Goal: Information Seeking & Learning: Learn about a topic

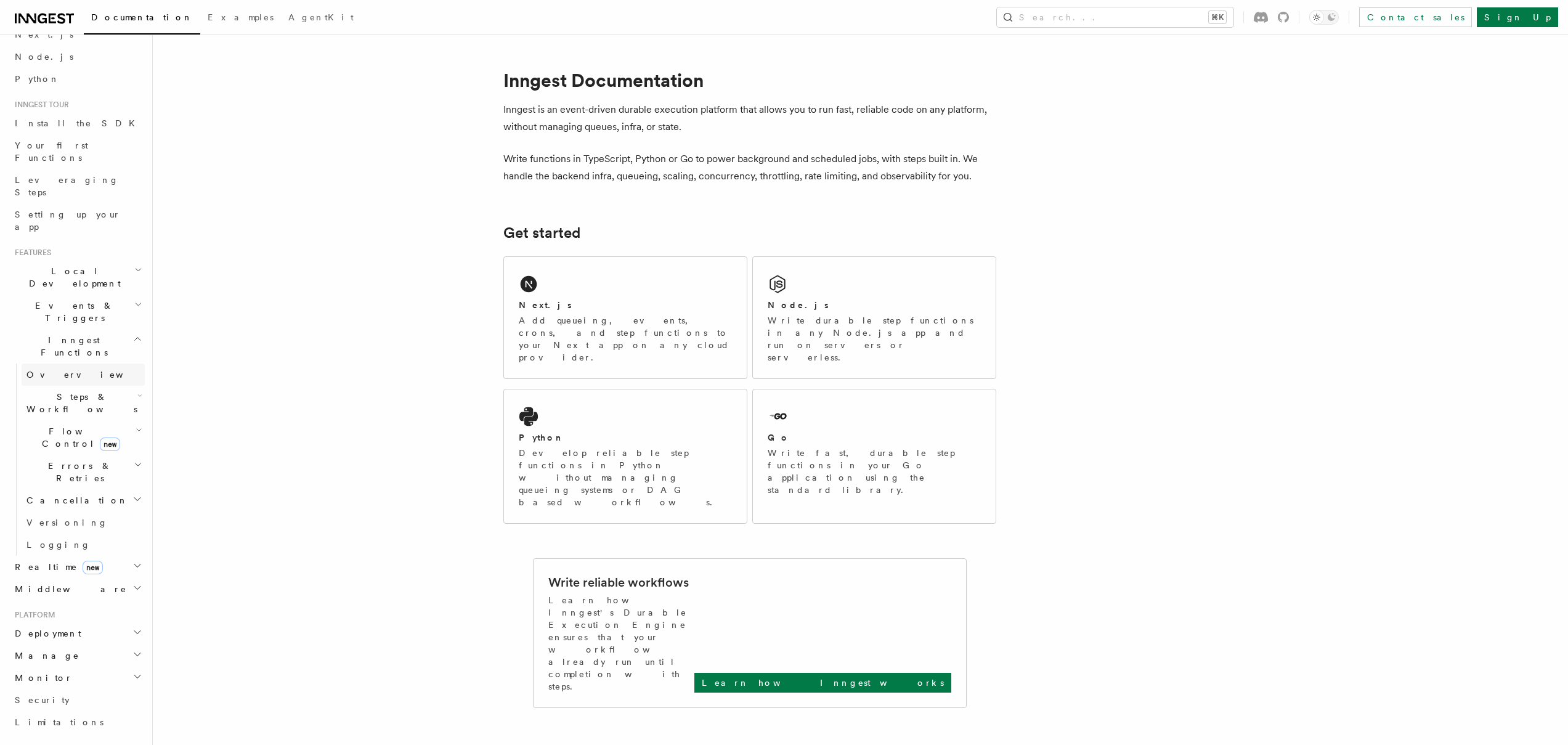
scroll to position [74, 0]
click at [79, 128] on link "Your first Functions" at bounding box center [77, 143] width 135 height 34
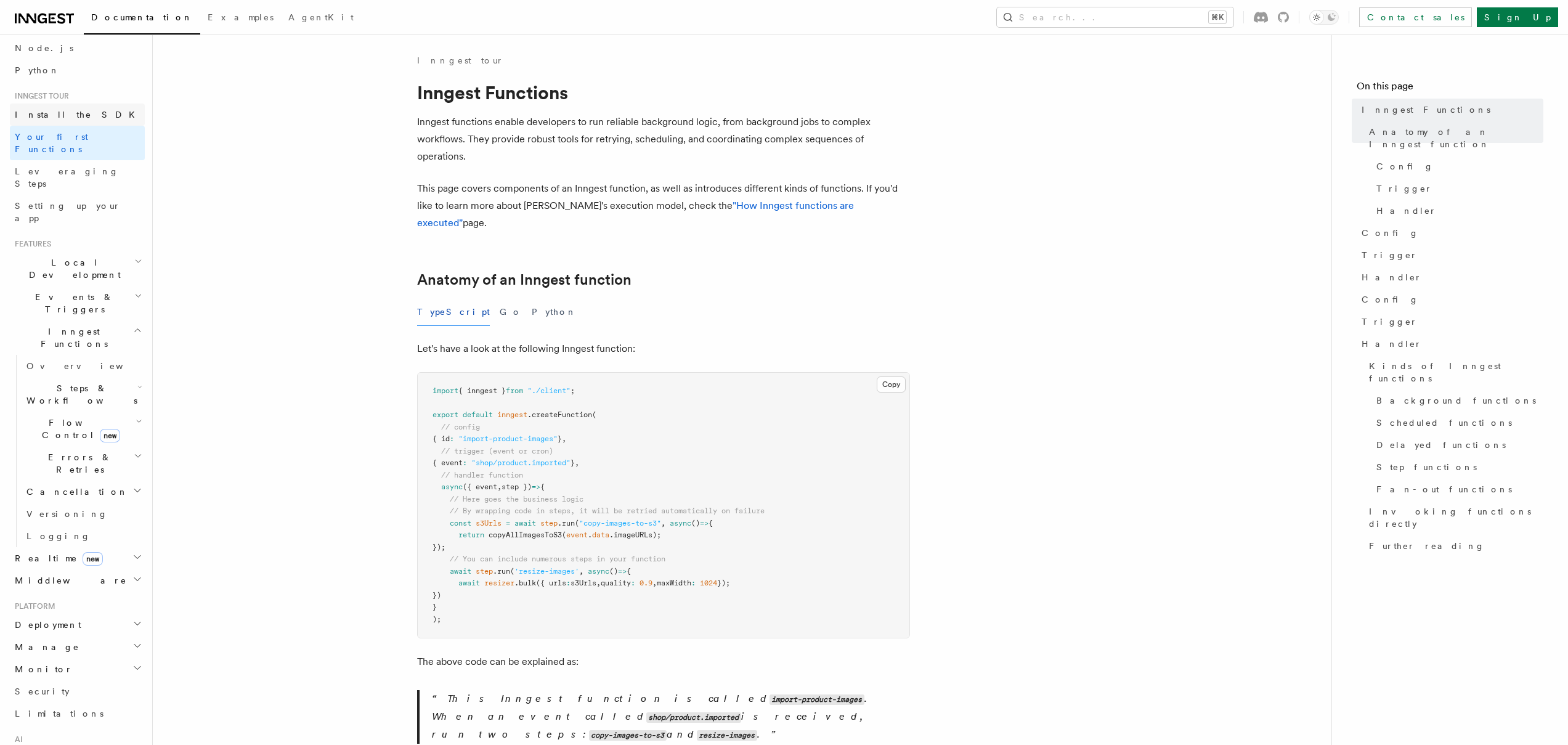
click at [77, 112] on link "Install the SDK" at bounding box center [77, 114] width 135 height 22
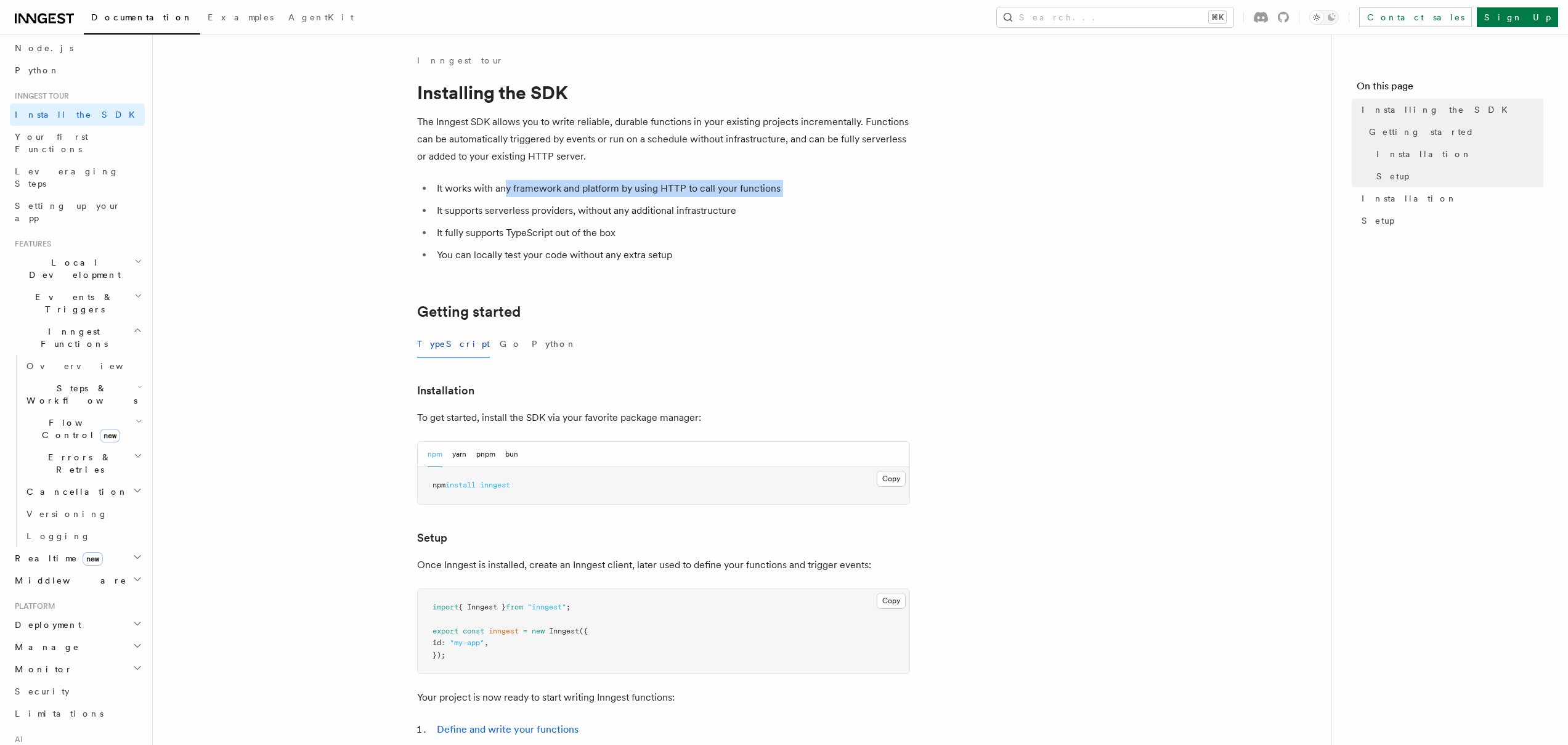
drag, startPoint x: 506, startPoint y: 189, endPoint x: 804, endPoint y: 198, distance: 298.1
click at [804, 198] on ul "It works with any framework and platform by using HTTP to call your functions I…" at bounding box center [664, 222] width 493 height 84
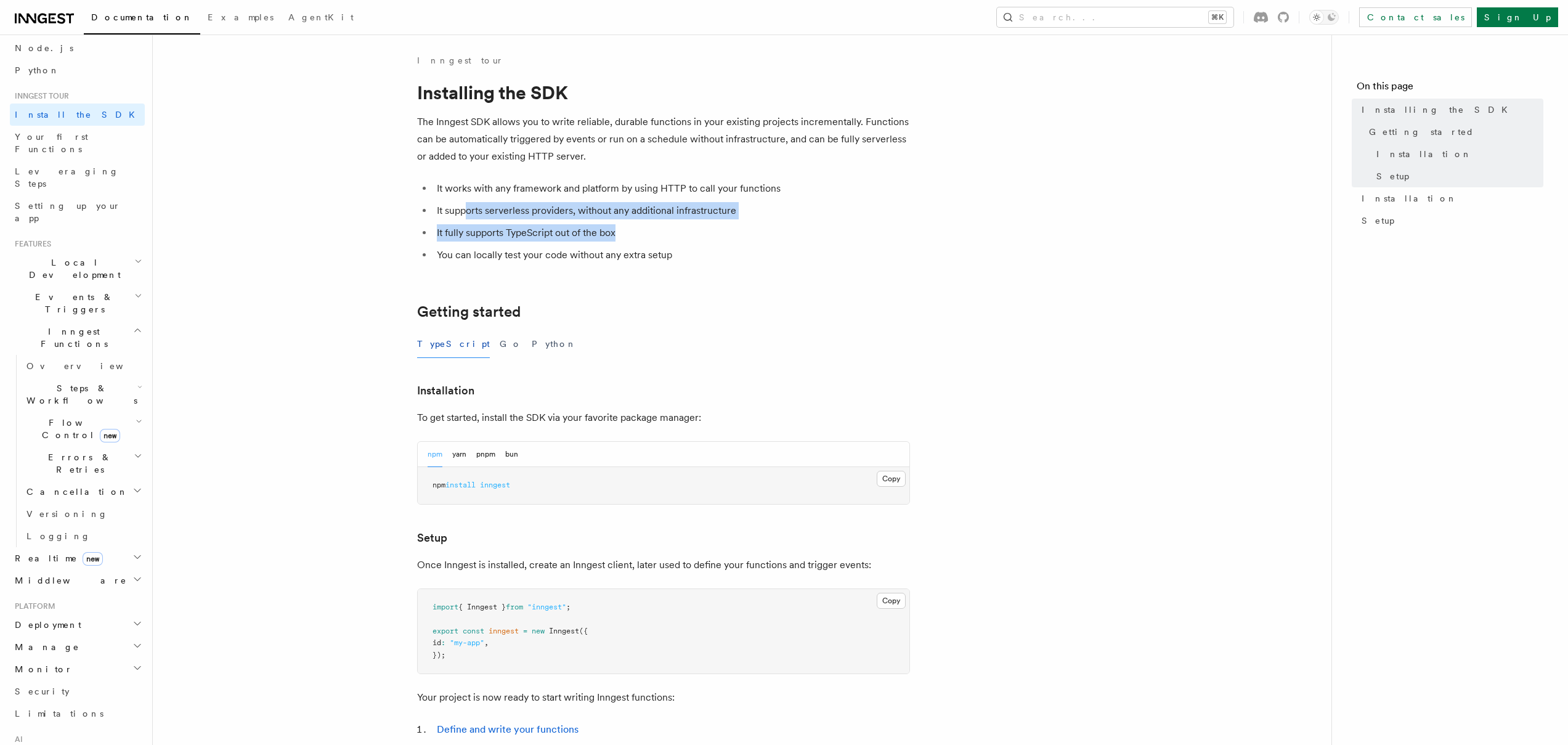
drag, startPoint x: 467, startPoint y: 208, endPoint x: 747, endPoint y: 235, distance: 281.3
click at [747, 235] on ul "It works with any framework and platform by using HTTP to call your functions I…" at bounding box center [664, 222] width 493 height 84
click at [747, 235] on li "It fully supports TypeScript out of the box" at bounding box center [671, 233] width 477 height 17
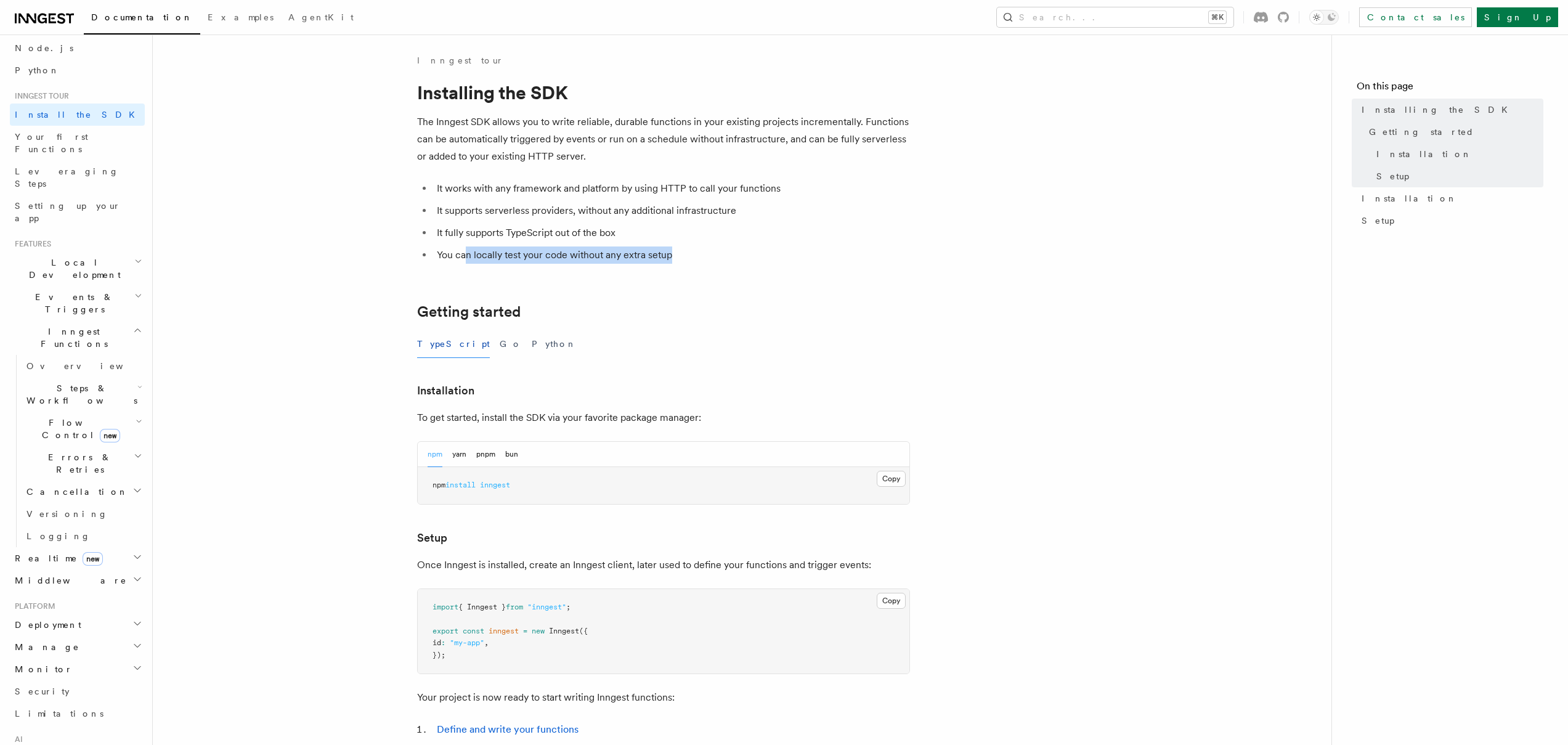
drag, startPoint x: 465, startPoint y: 253, endPoint x: 683, endPoint y: 249, distance: 218.0
click at [683, 249] on li "You can locally test your code without any extra setup" at bounding box center [671, 255] width 477 height 17
click at [683, 249] on li "You can locally test your code without any extra setup" at bounding box center [671, 255] width 477 height 17
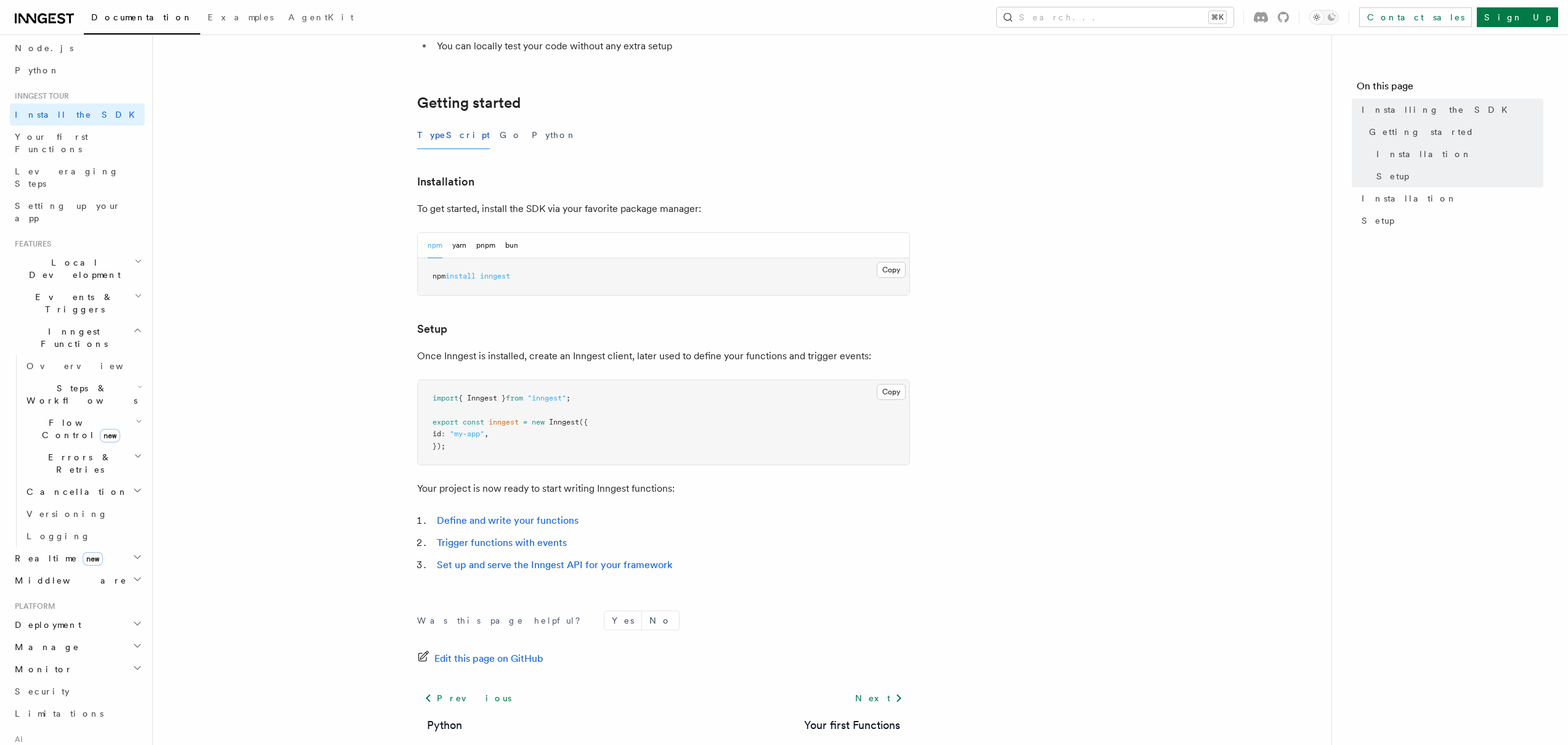
scroll to position [280, 0]
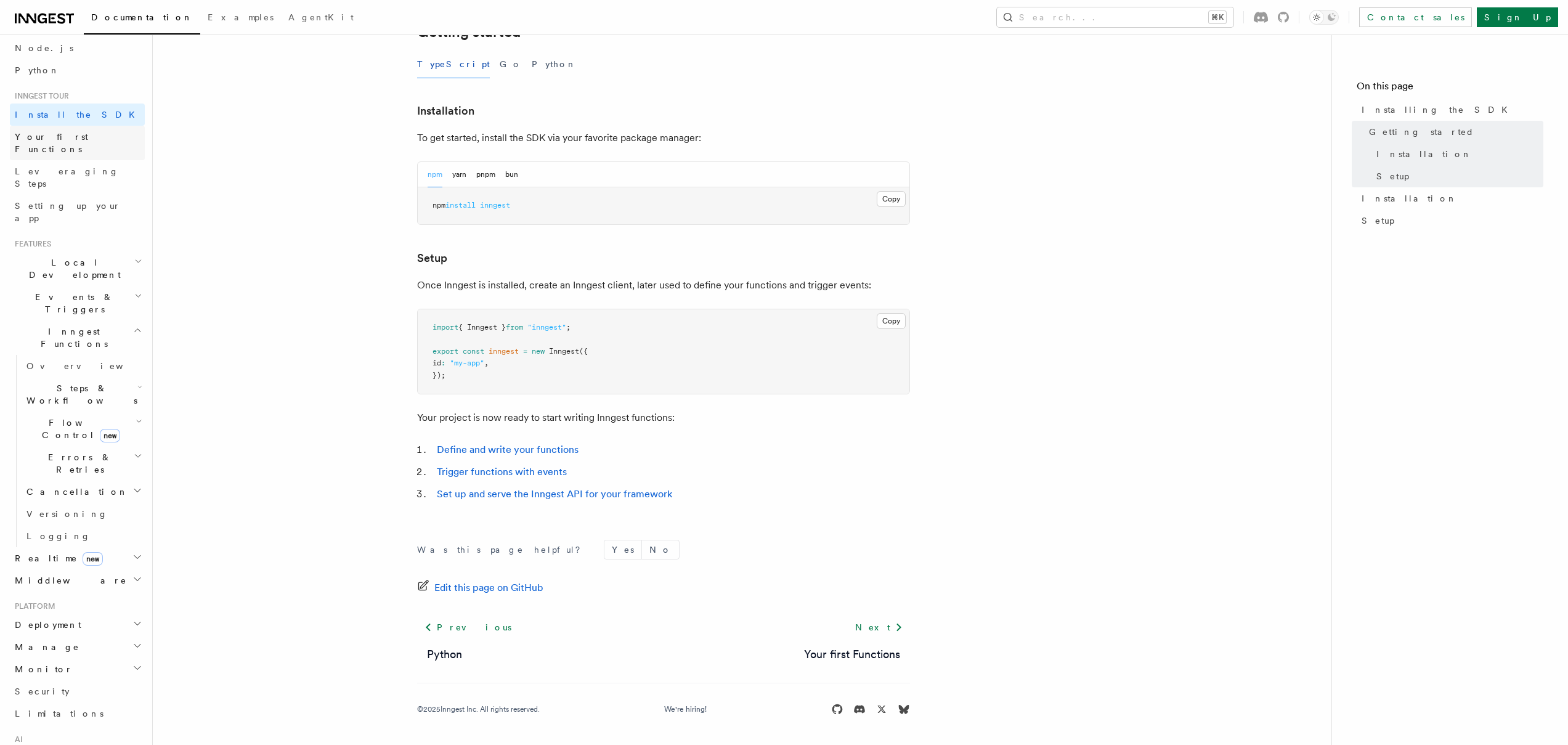
click at [63, 143] on link "Your first Functions" at bounding box center [77, 143] width 135 height 34
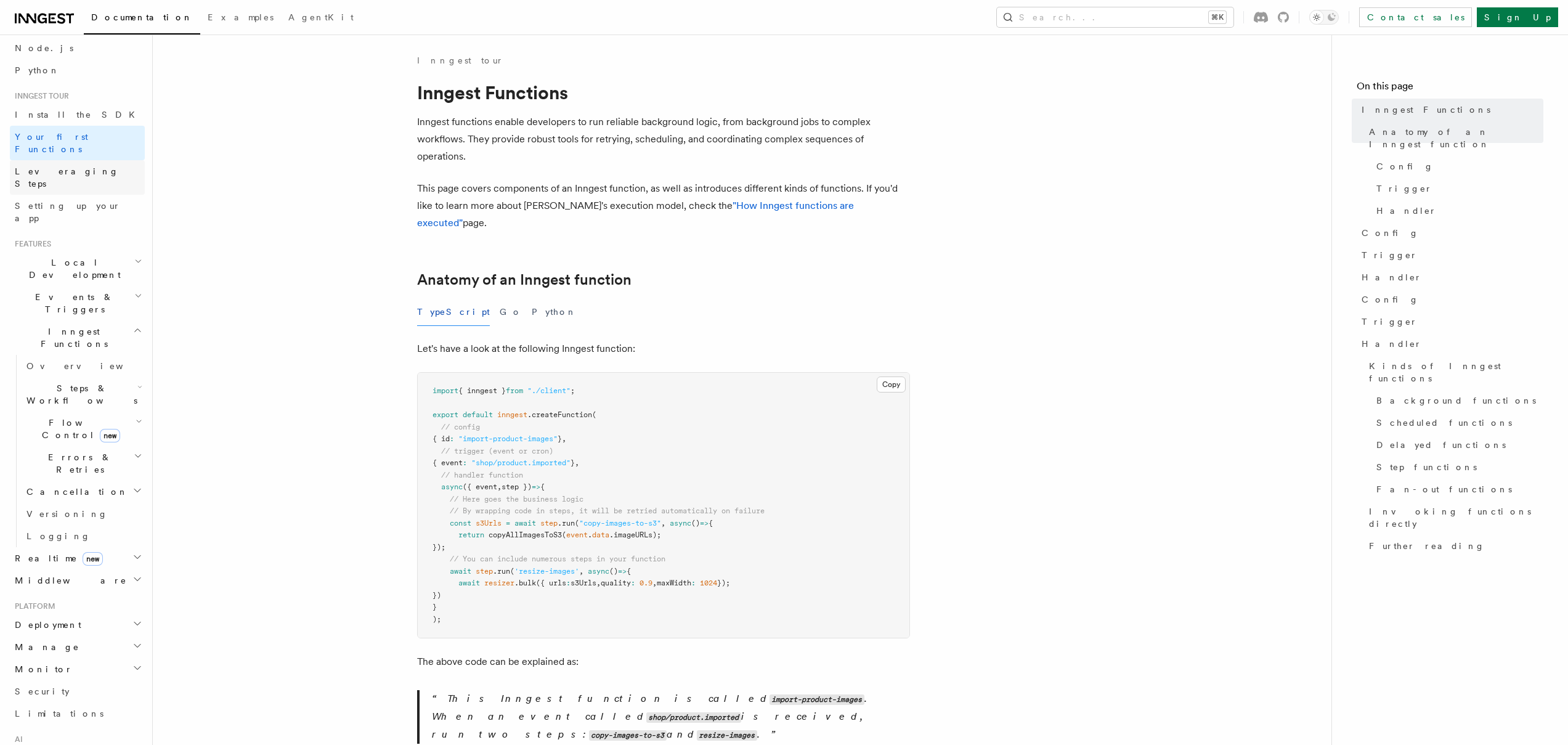
click at [60, 167] on span "Leveraging Steps" at bounding box center [67, 178] width 104 height 22
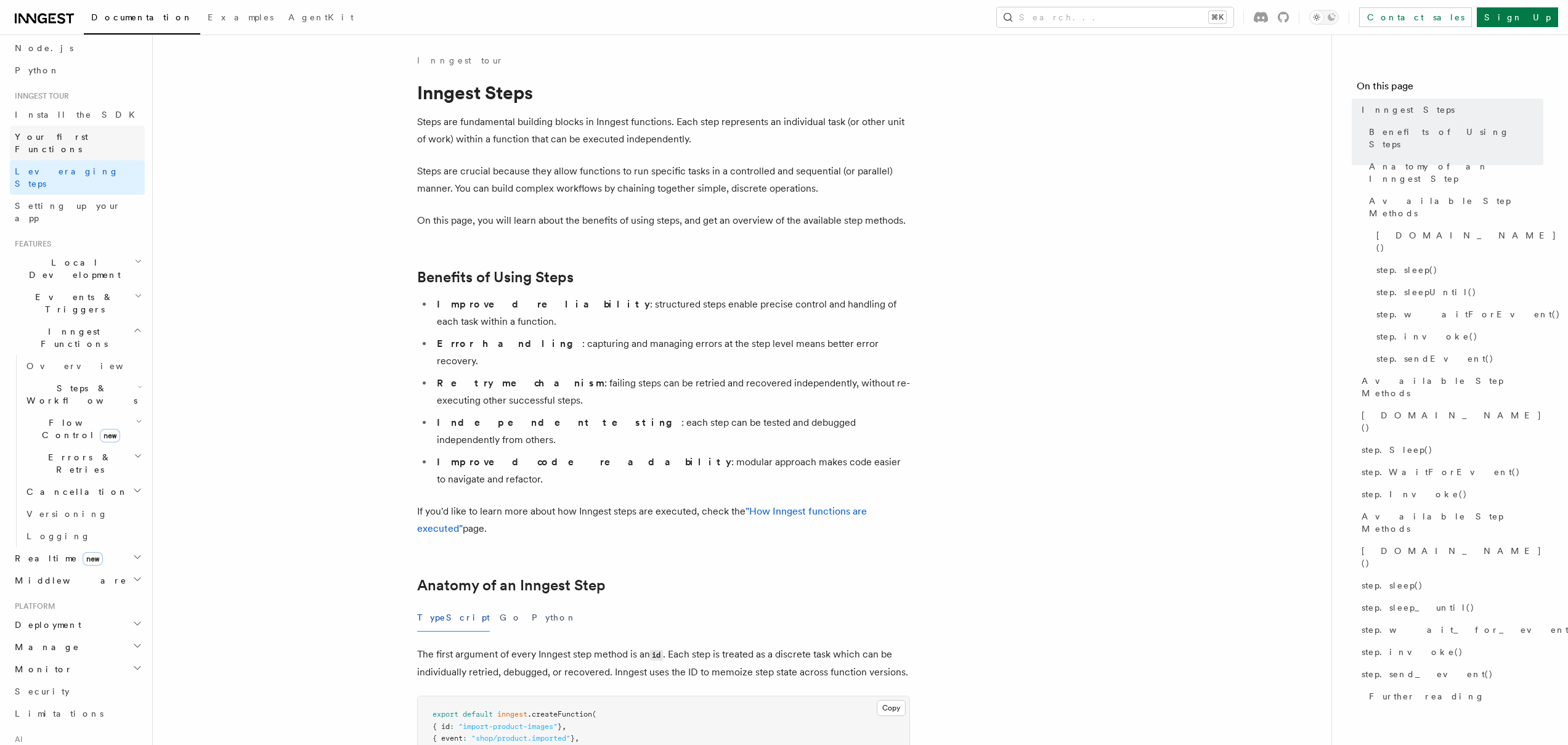
click at [61, 126] on link "Your first Functions" at bounding box center [77, 143] width 135 height 34
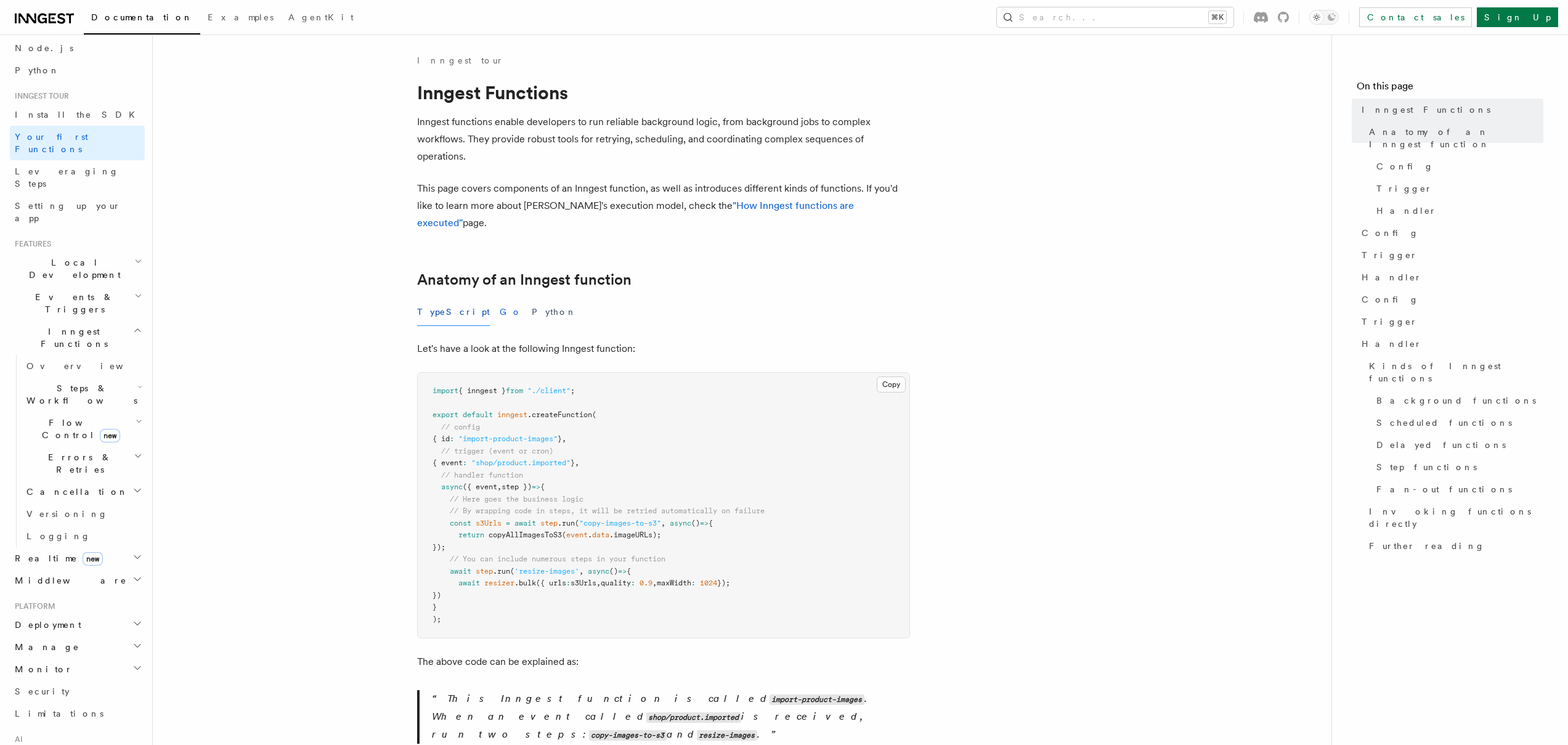
click at [499, 299] on button "Go" at bounding box center [510, 313] width 22 height 28
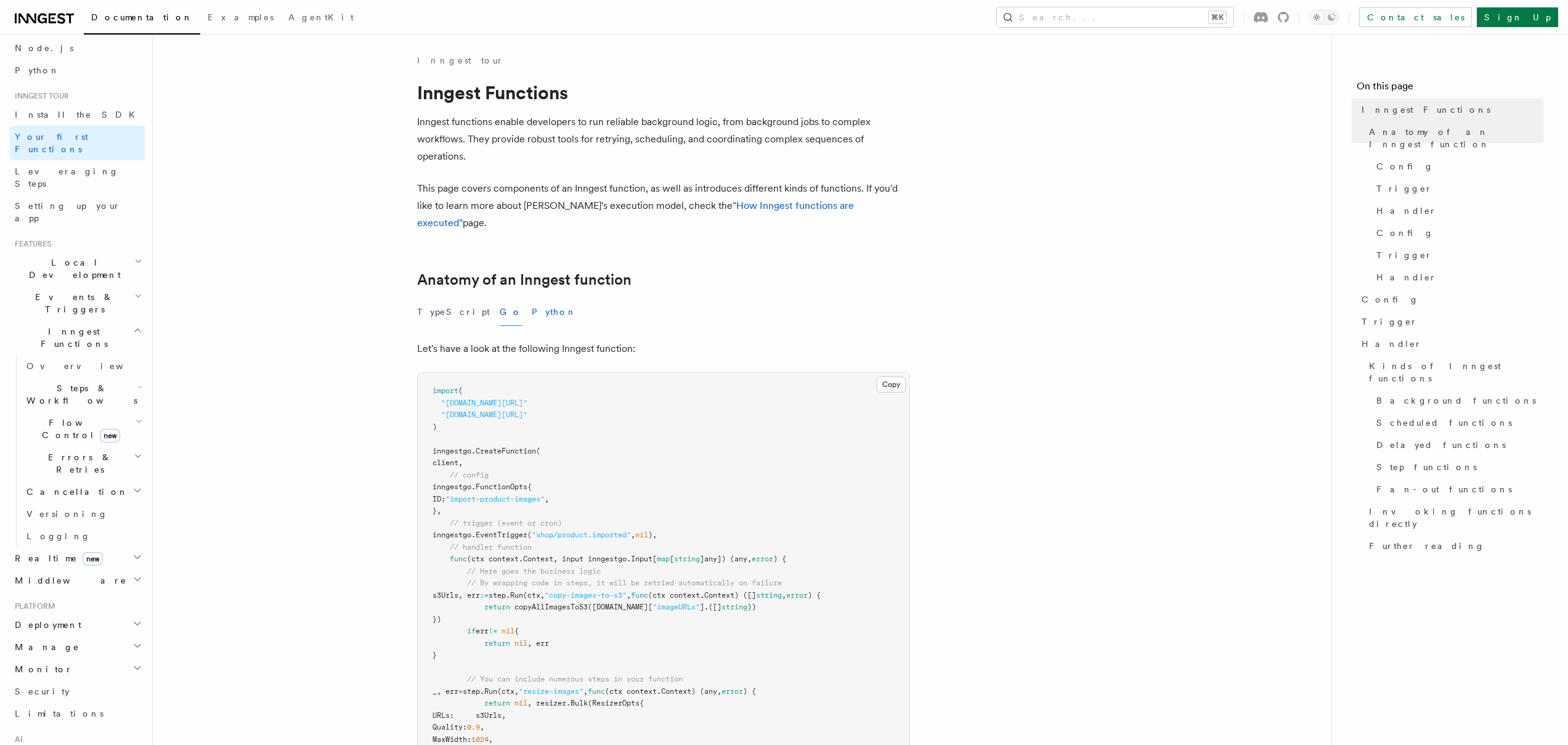
click at [532, 299] on button "Python" at bounding box center [554, 313] width 45 height 28
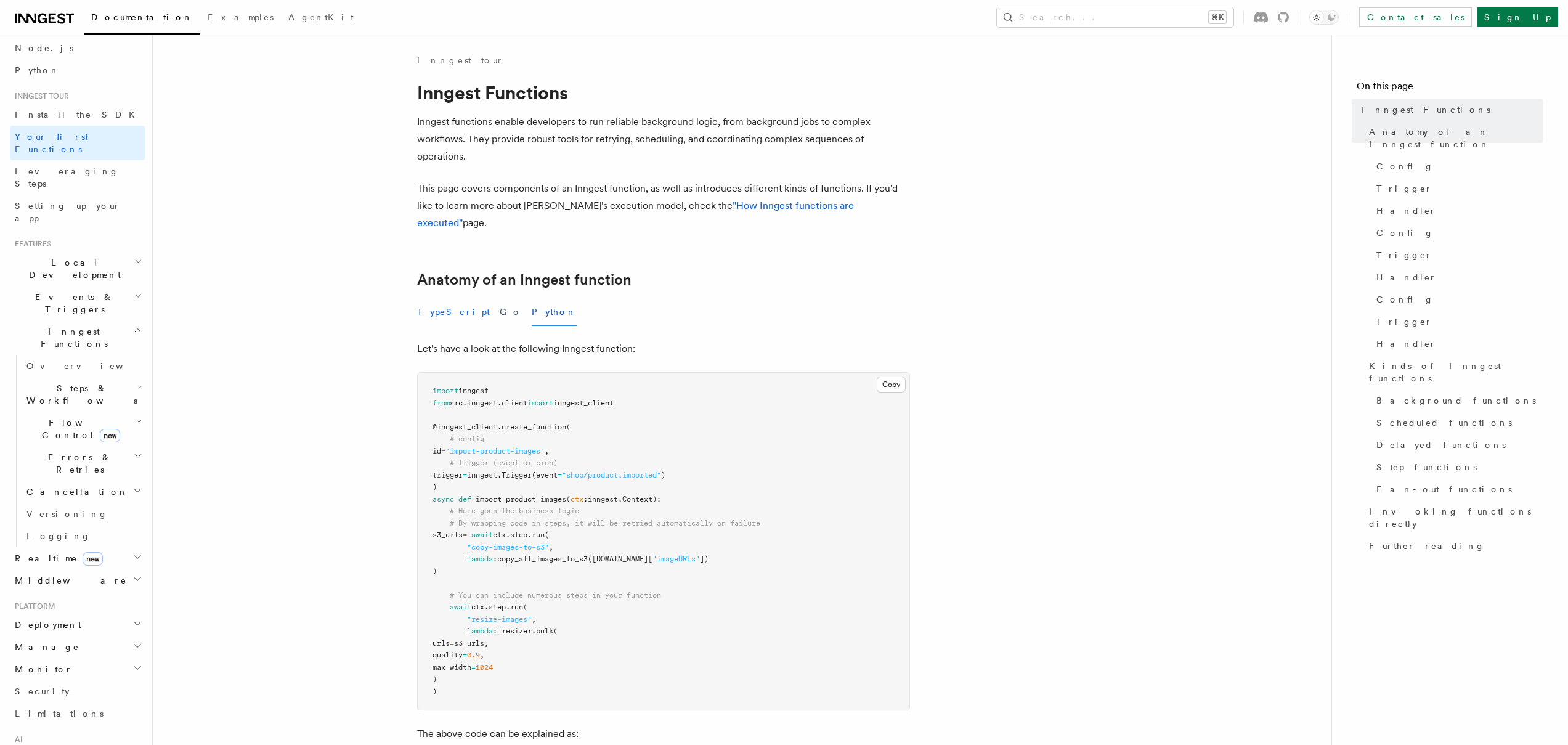
click at [437, 299] on button "TypeScript" at bounding box center [453, 313] width 73 height 28
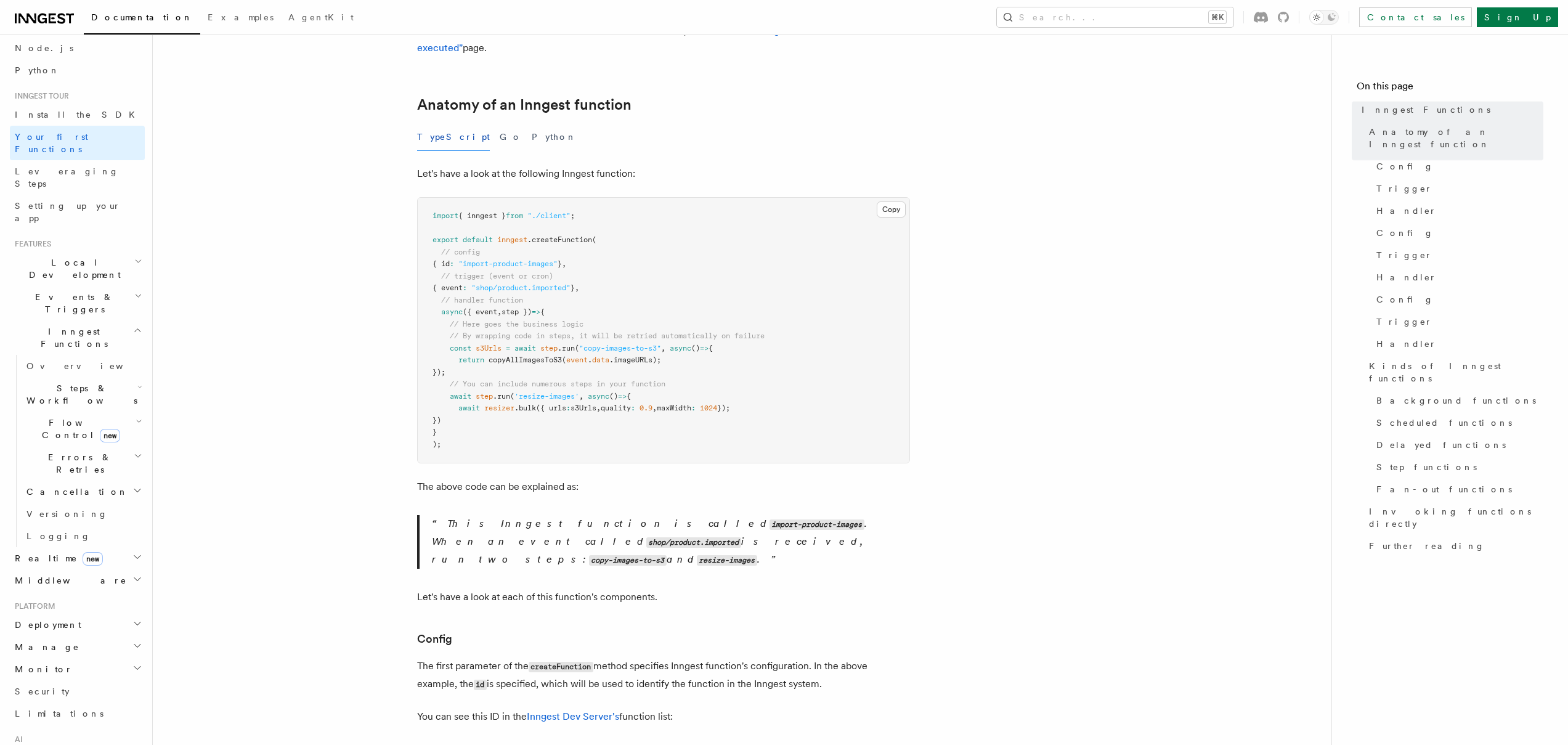
scroll to position [216, 0]
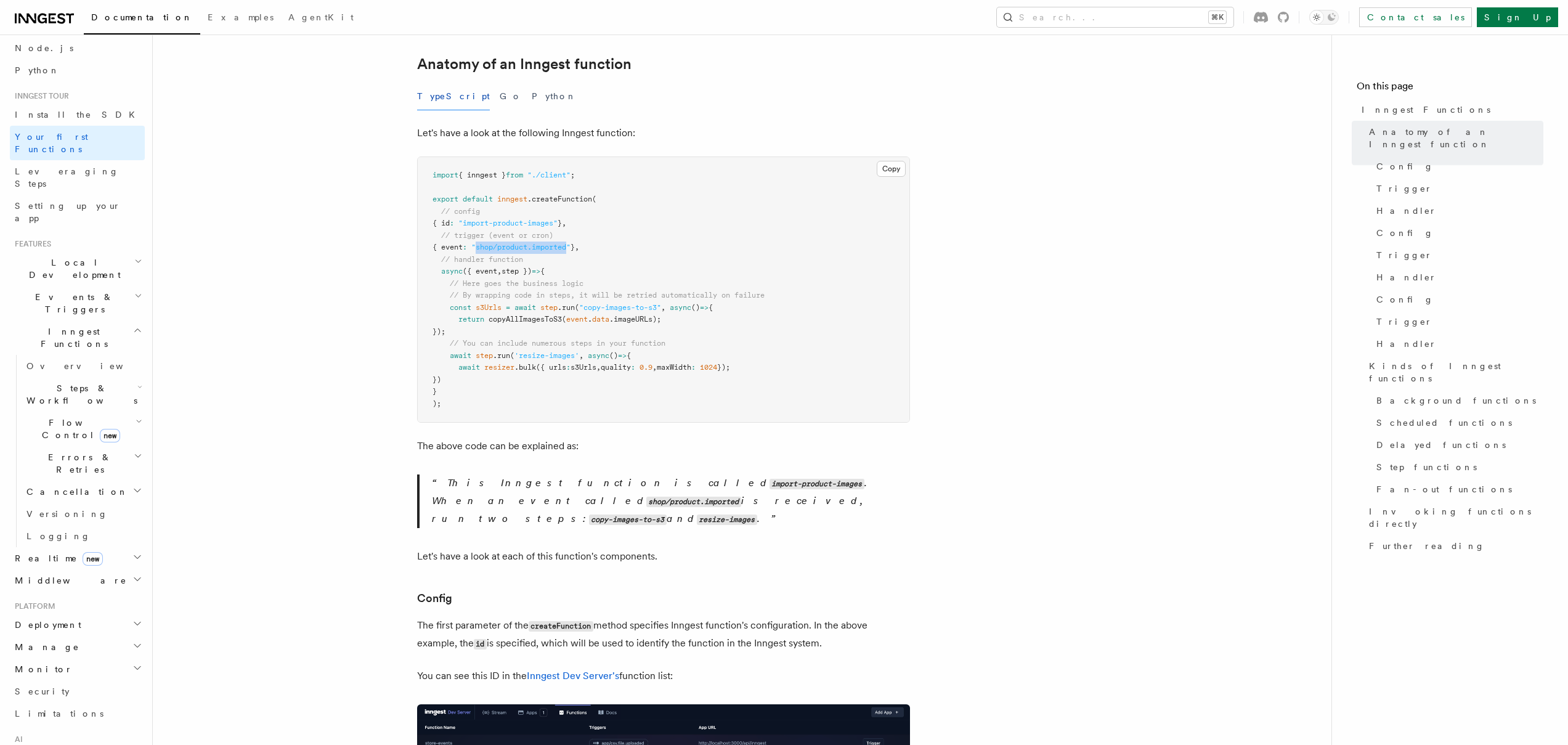
drag, startPoint x: 487, startPoint y: 228, endPoint x: 580, endPoint y: 231, distance: 93.0
click at [570, 243] on span ""shop/product.imported"" at bounding box center [521, 247] width 100 height 9
drag, startPoint x: 451, startPoint y: 291, endPoint x: 504, endPoint y: 321, distance: 60.9
click at [504, 321] on code "import { inngest } from "./client" ; export default inngest .createFunction ( /…" at bounding box center [599, 289] width 332 height 237
click at [504, 339] on span "// You can include numerous steps in your function" at bounding box center [558, 344] width 215 height 9
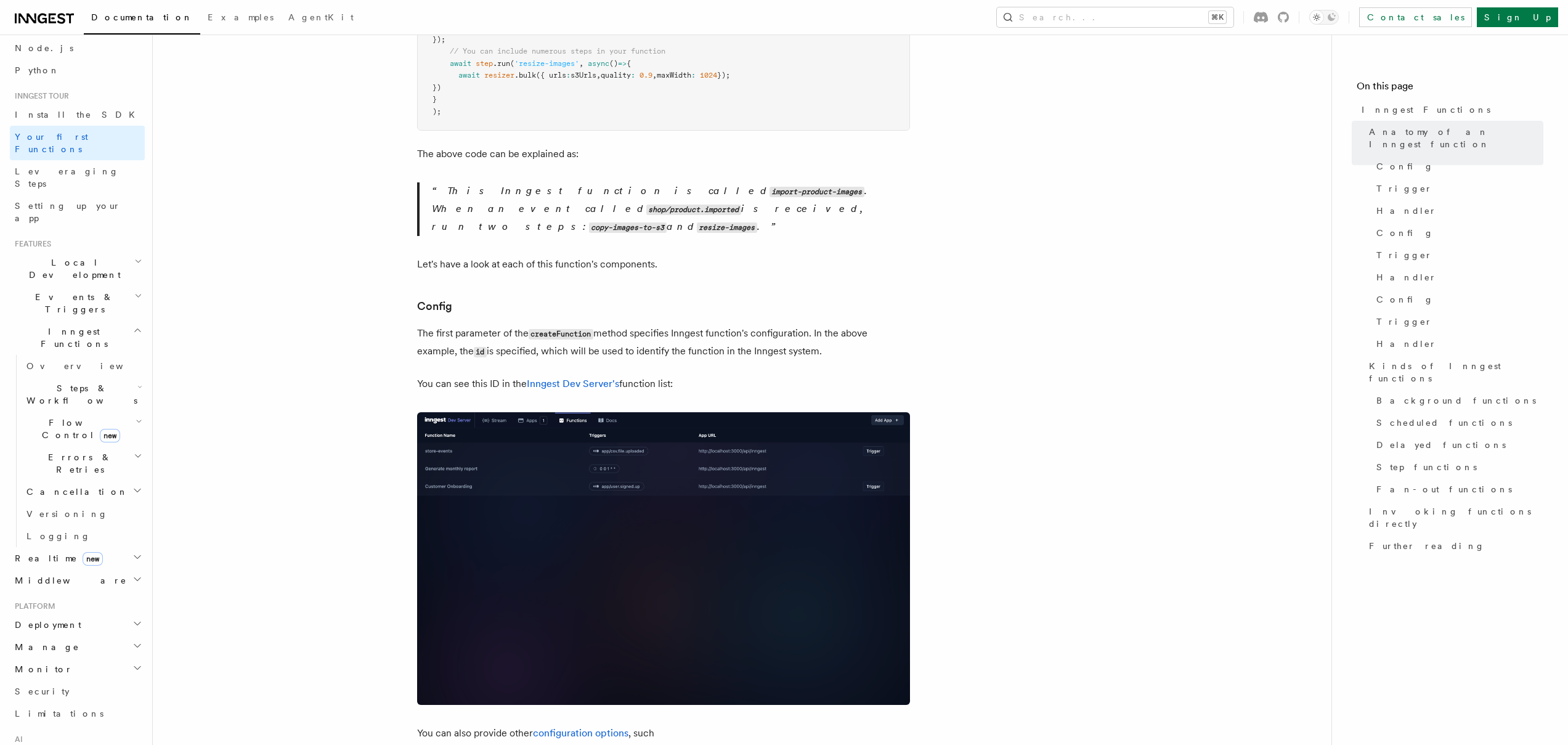
scroll to position [534, 0]
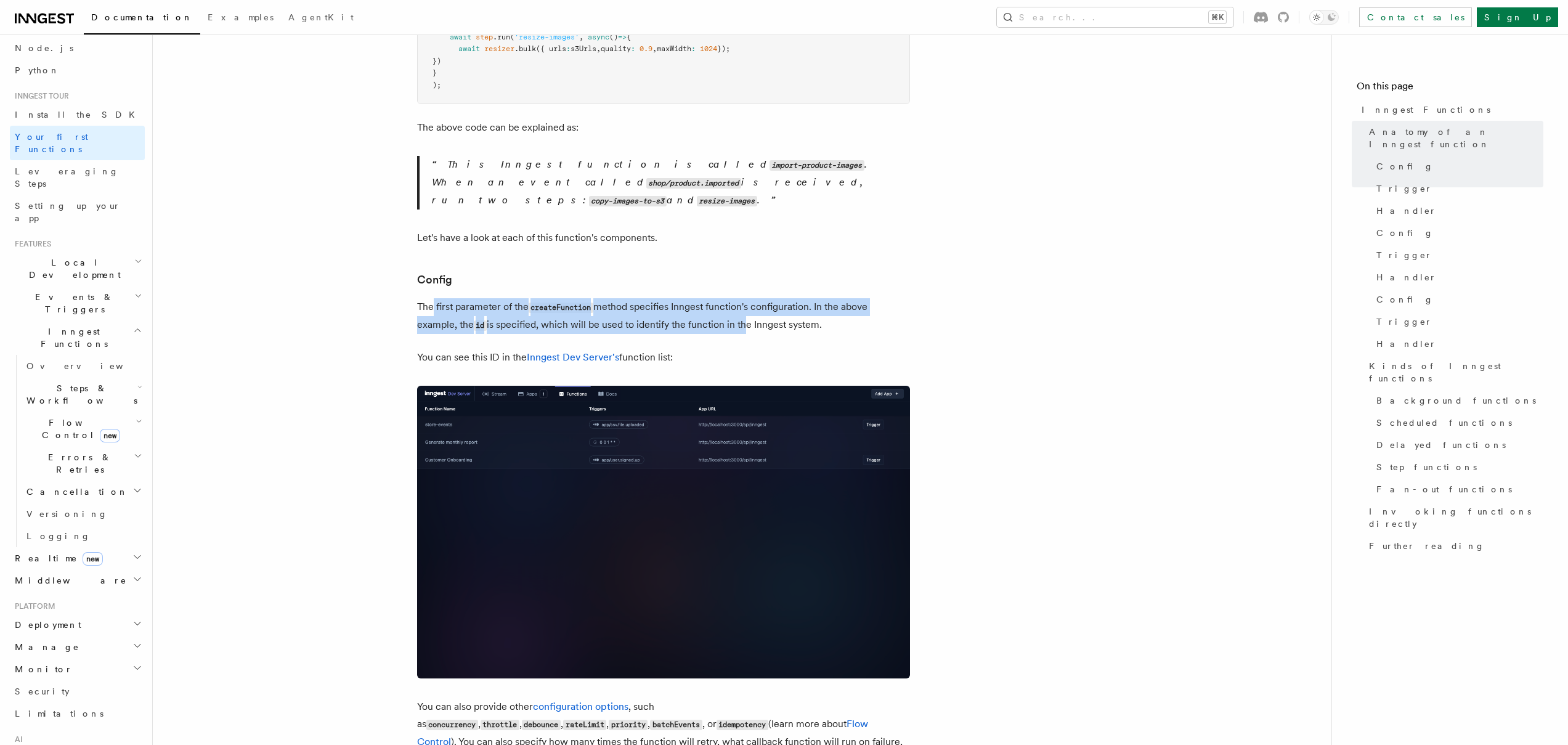
drag, startPoint x: 431, startPoint y: 269, endPoint x: 743, endPoint y: 292, distance: 312.8
click at [743, 299] on p "The first parameter of the createFunction method specifies Inngest function's c…" at bounding box center [664, 316] width 493 height 36
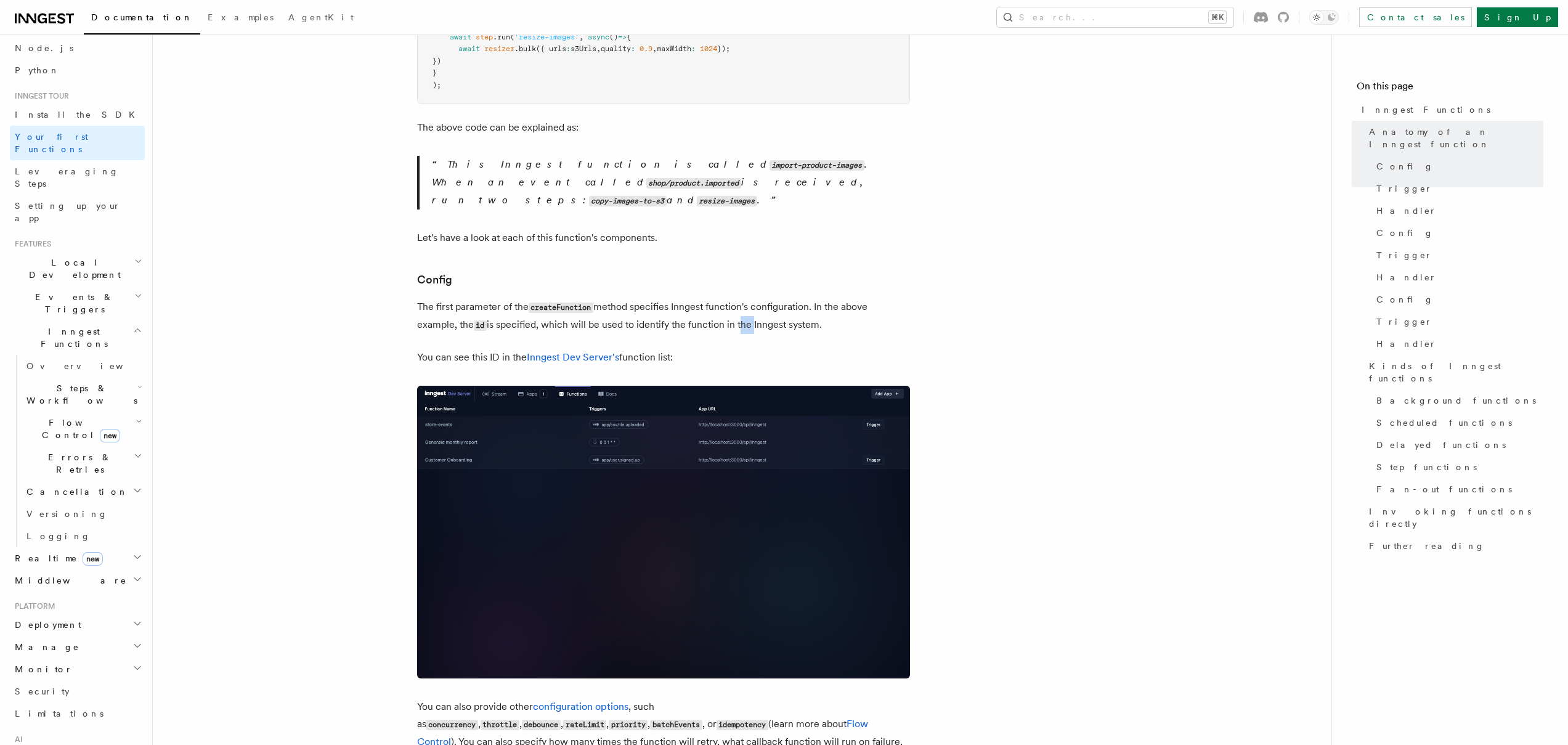
click at [743, 299] on p "The first parameter of the createFunction method specifies Inngest function's c…" at bounding box center [664, 316] width 493 height 36
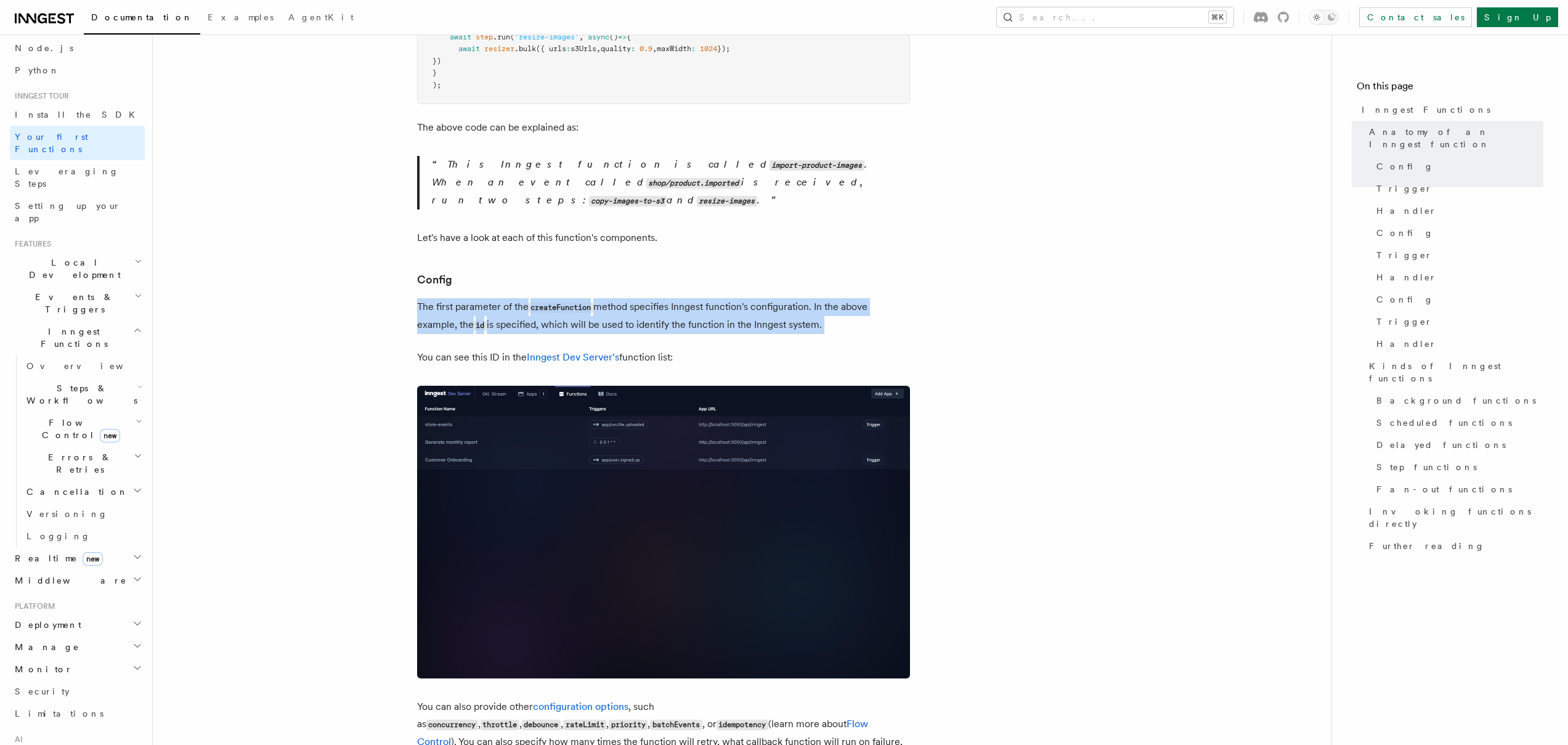
click at [743, 299] on p "The first parameter of the createFunction method specifies Inngest function's c…" at bounding box center [664, 316] width 493 height 36
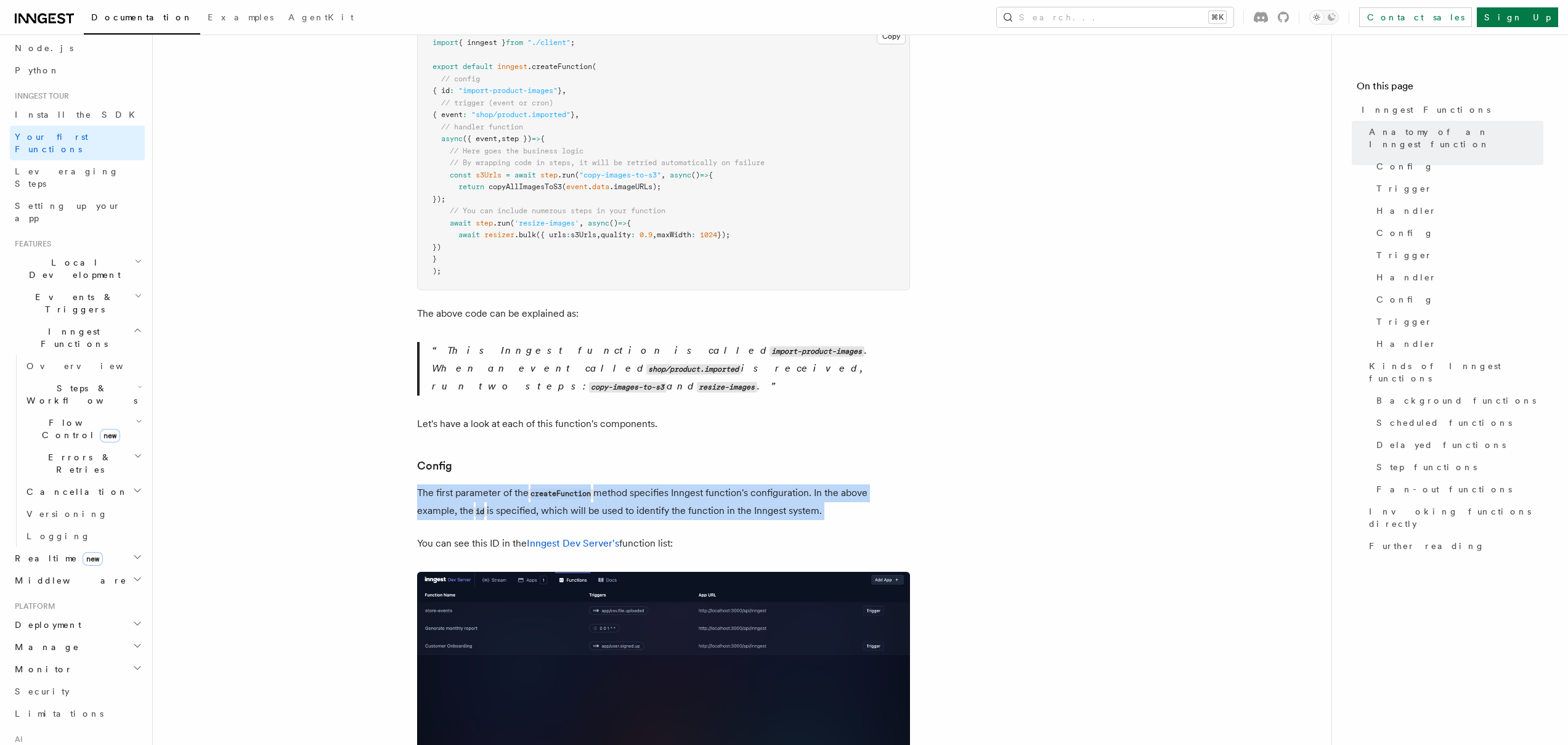
scroll to position [354, 0]
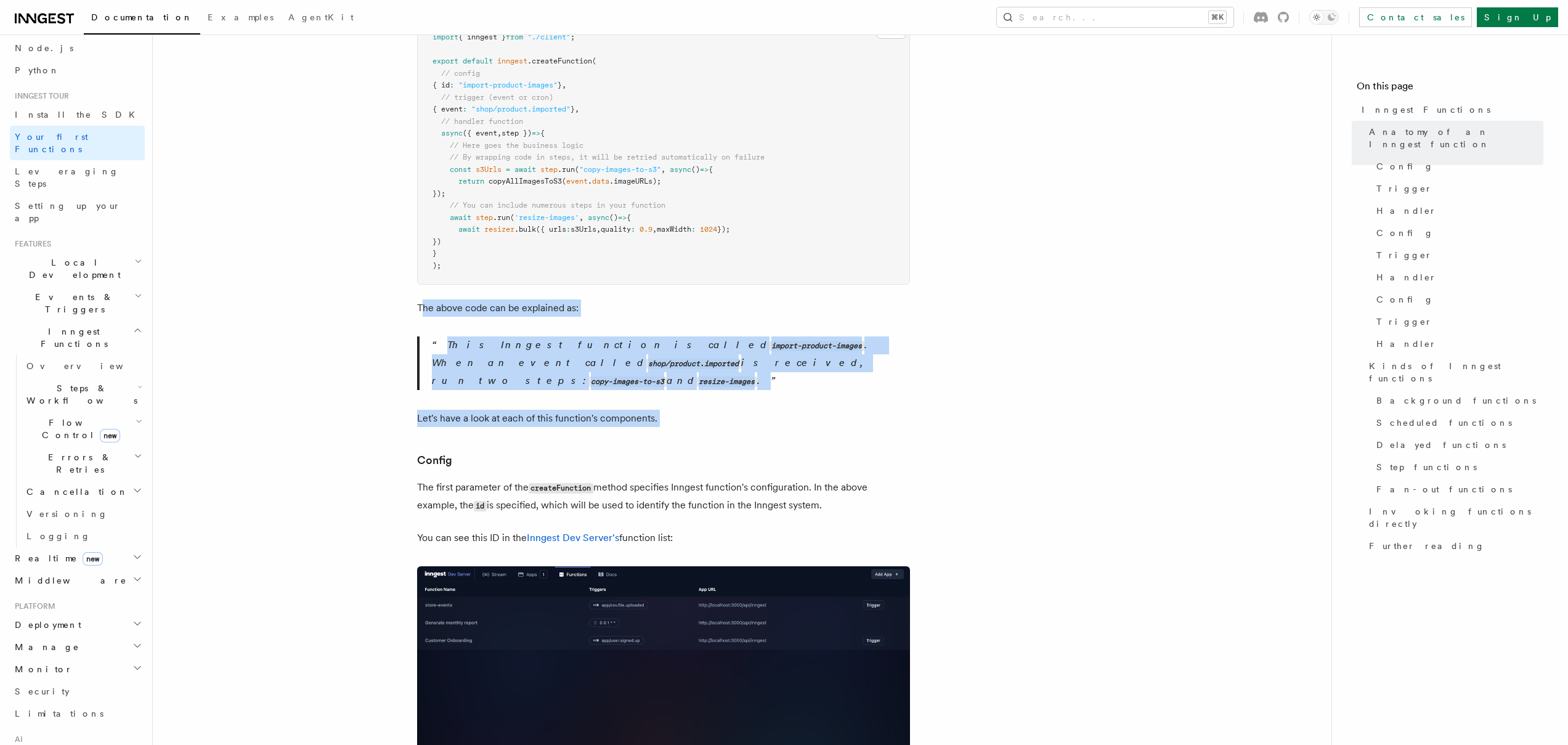
drag, startPoint x: 421, startPoint y: 289, endPoint x: 700, endPoint y: 400, distance: 300.3
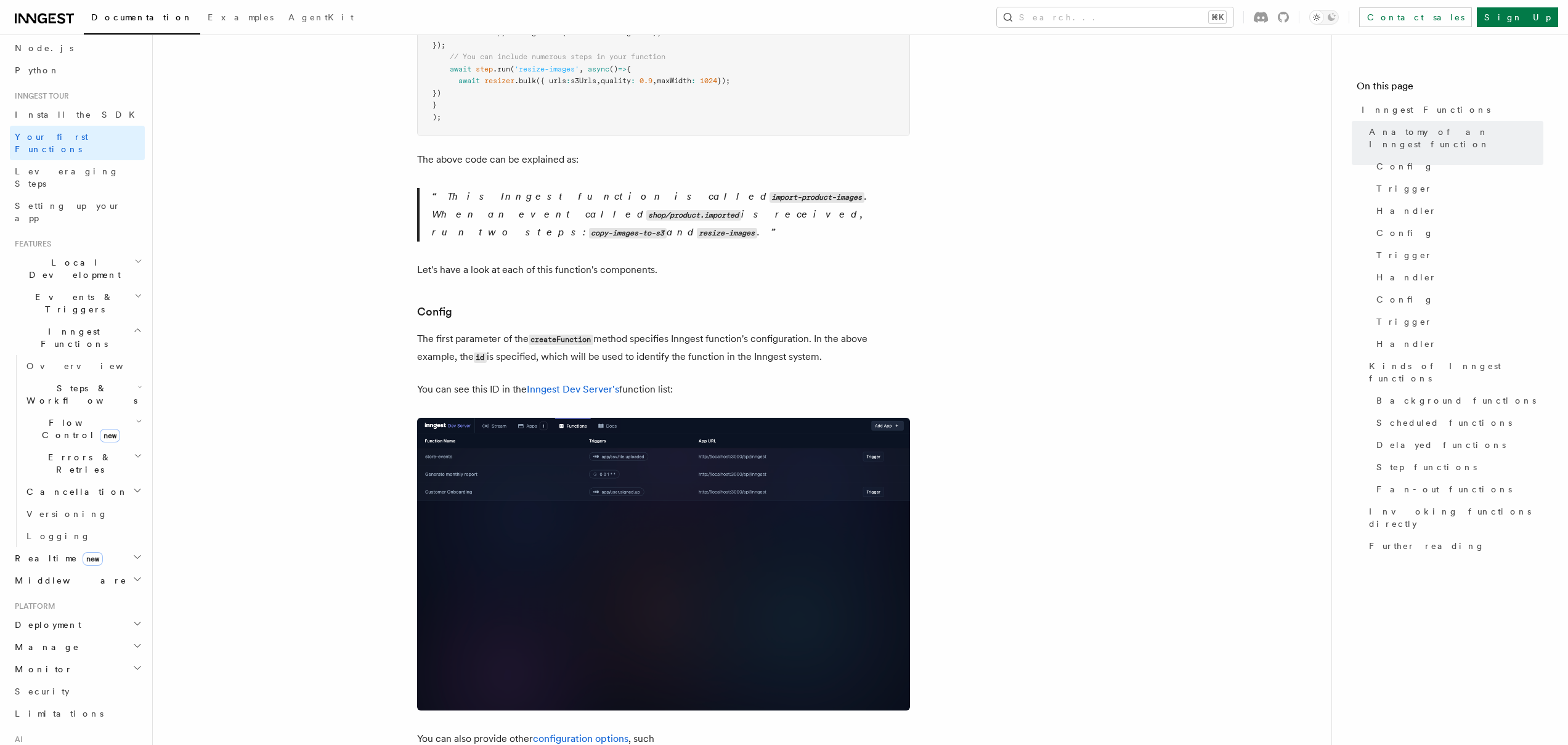
scroll to position [503, 0]
